Goal: Transaction & Acquisition: Purchase product/service

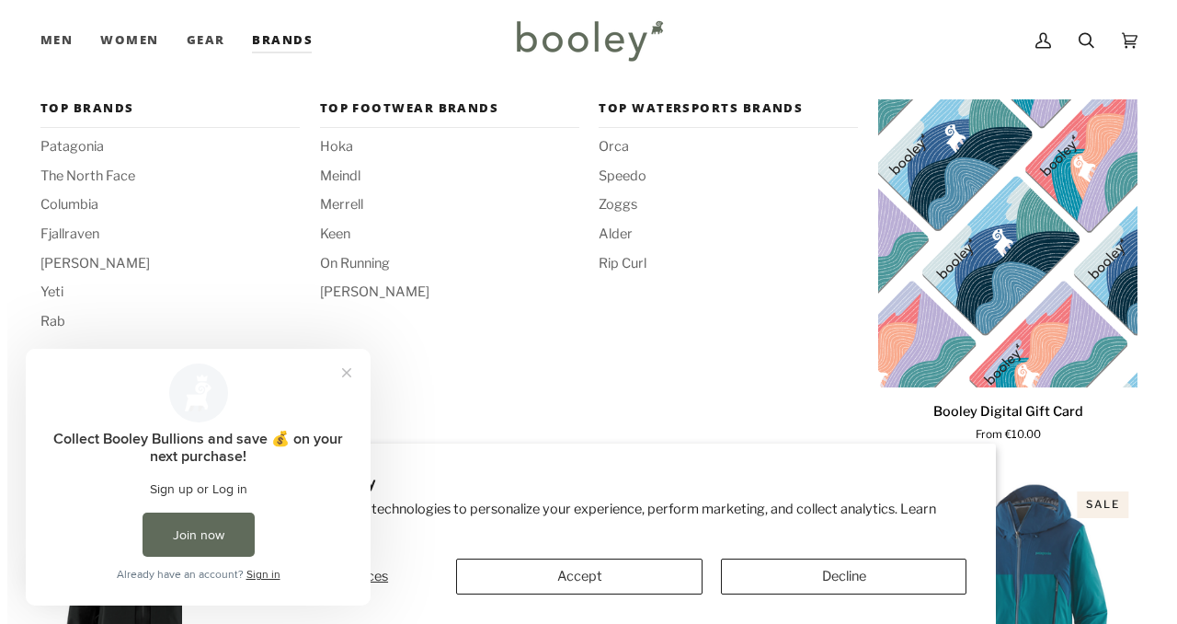
scroll to position [700, 0]
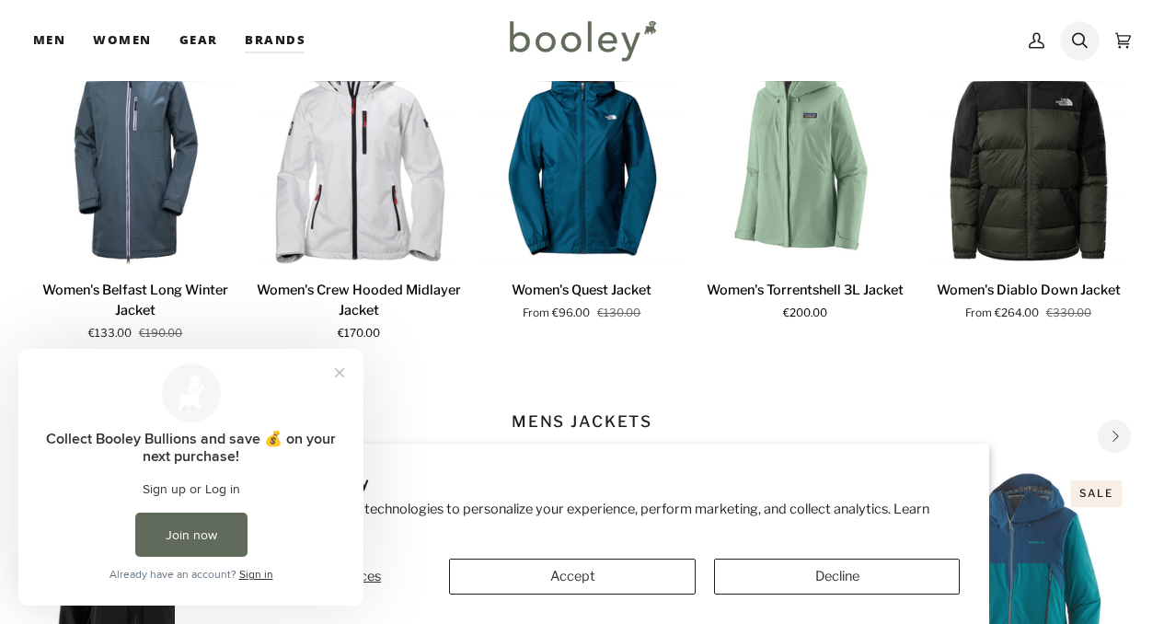
click at [1076, 31] on icon at bounding box center [1080, 41] width 16 height 28
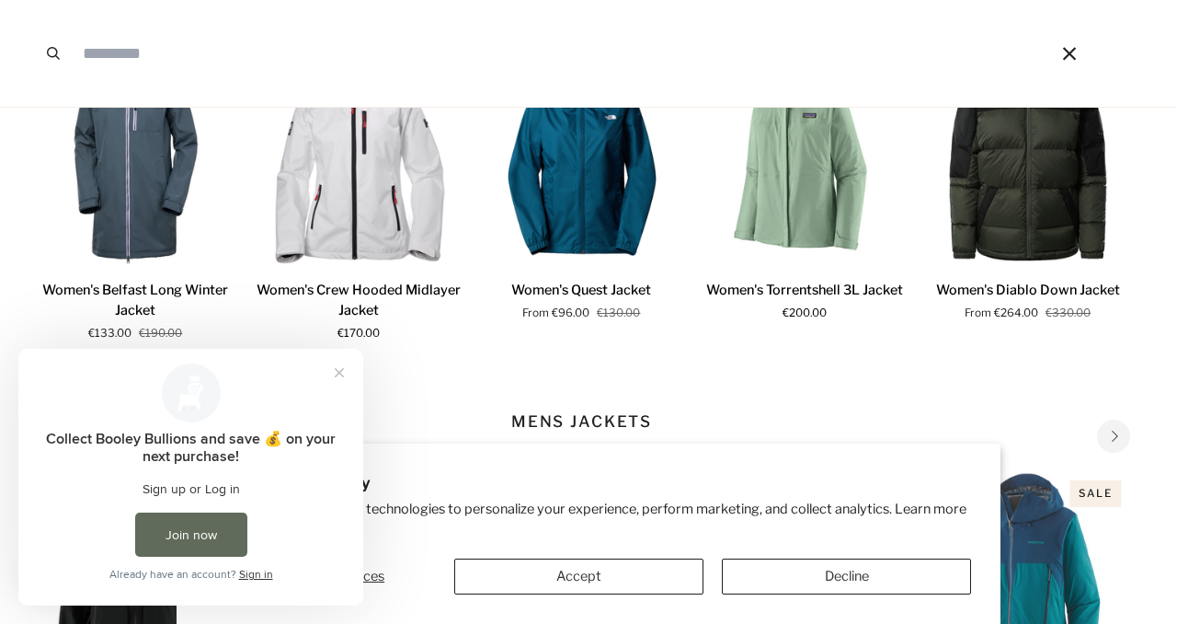
click at [611, 68] on input "Search our store" at bounding box center [538, 53] width 929 height 107
click at [523, 61] on input "Search our store" at bounding box center [538, 53] width 929 height 107
click at [495, 41] on input "Search our store" at bounding box center [538, 53] width 929 height 107
type input "***"
click at [33, 0] on button "Search" at bounding box center [53, 53] width 40 height 107
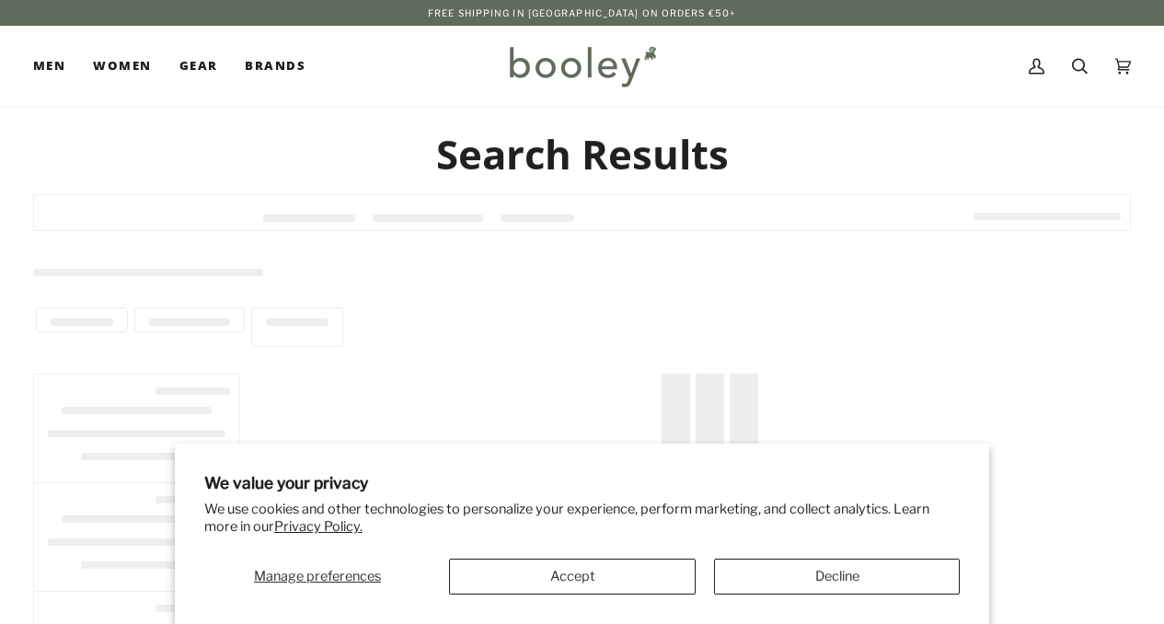
type input "***"
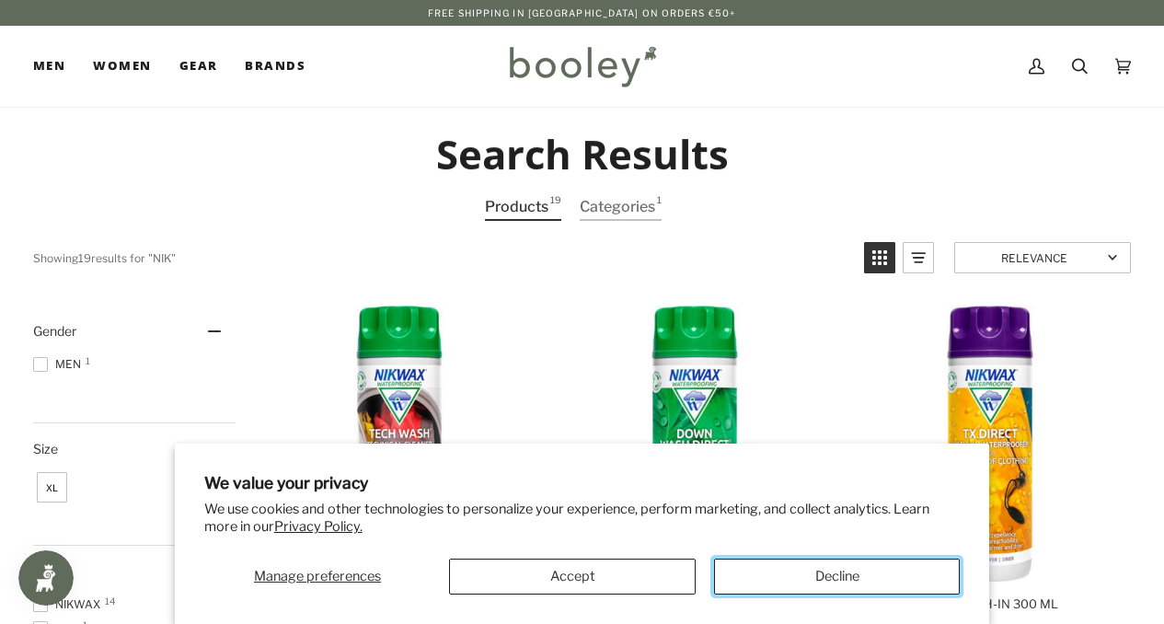
click at [787, 579] on button "Decline" at bounding box center [837, 576] width 246 height 36
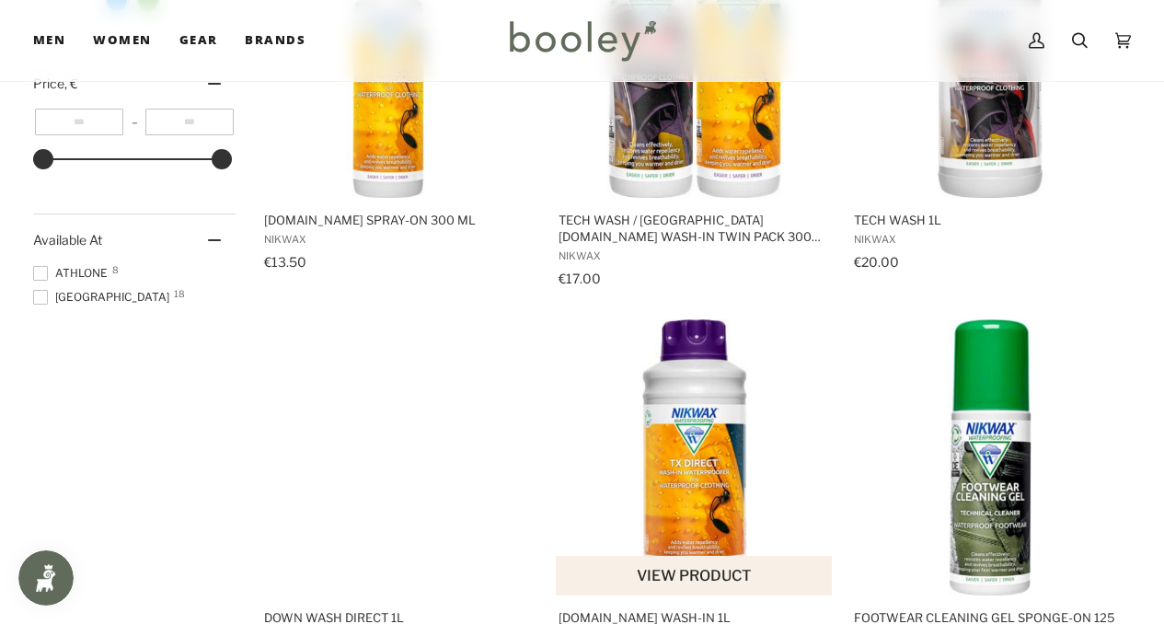
scroll to position [561, 0]
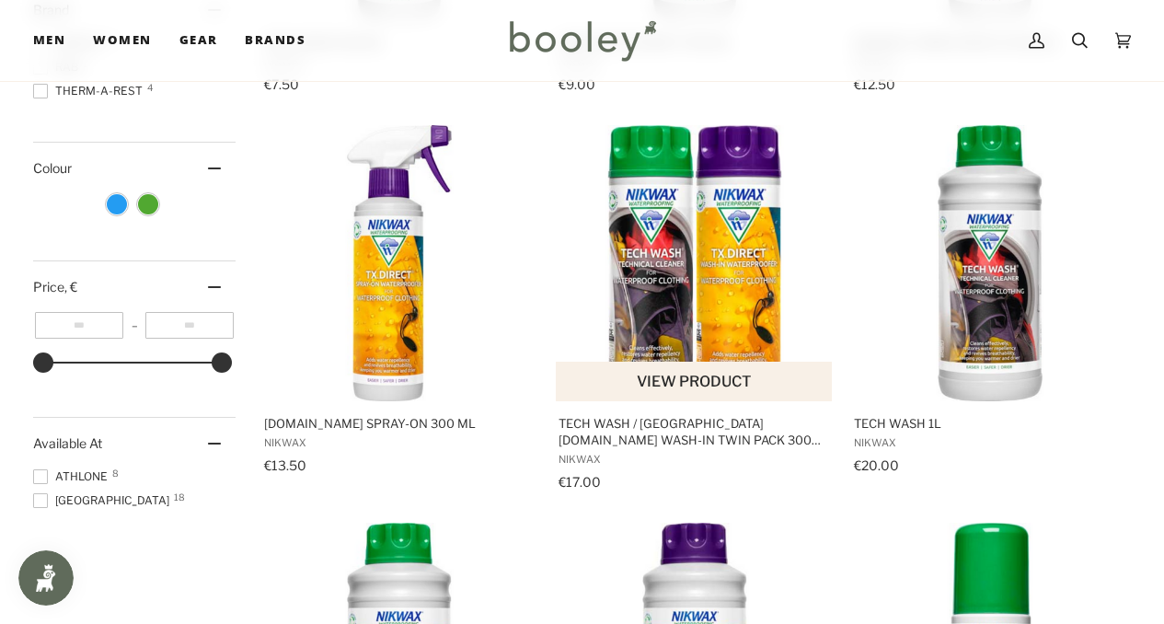
click at [691, 243] on img "Tech Wash / TX.Direct Wash-In Twin Pack 300 ml" at bounding box center [694, 263] width 276 height 276
